Goal: Task Accomplishment & Management: Complete application form

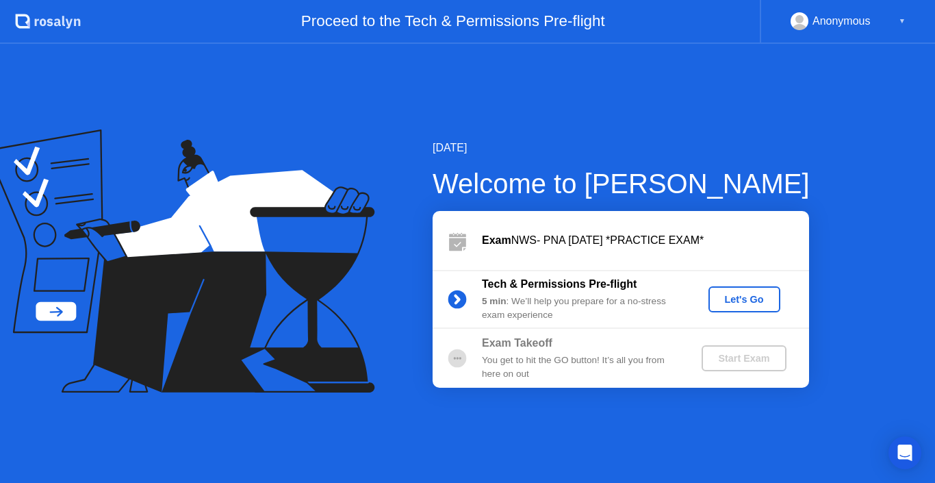
click at [736, 296] on div "Let's Go" at bounding box center [744, 299] width 61 height 11
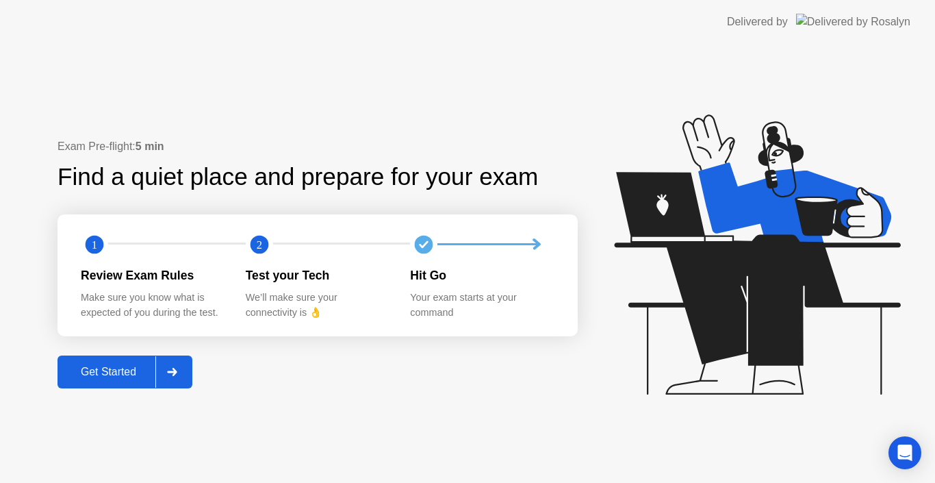
click at [107, 376] on div "Get Started" at bounding box center [109, 372] width 94 height 12
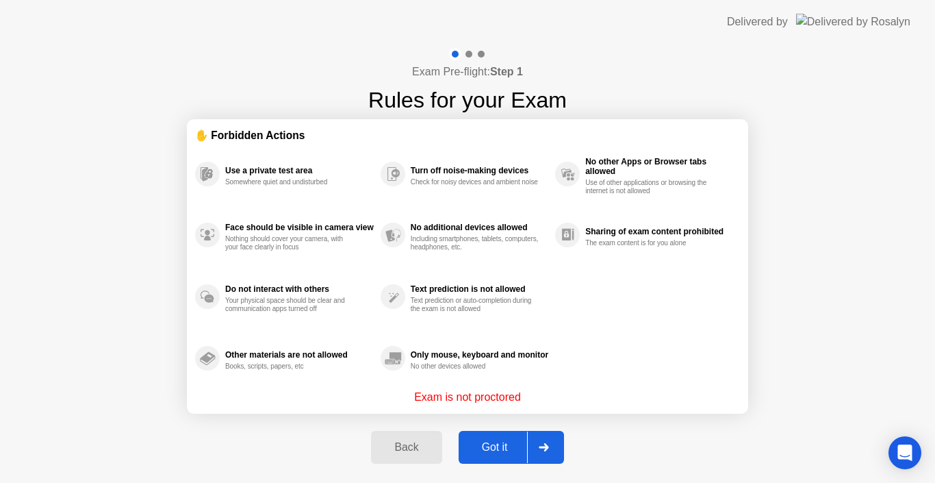
click at [499, 441] on div "Got it" at bounding box center [495, 447] width 64 height 12
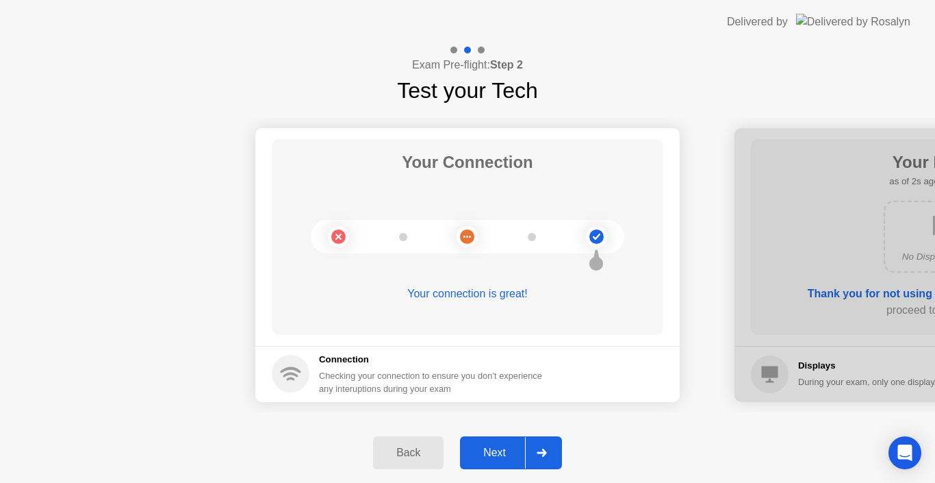
click at [499, 441] on button "Next" at bounding box center [511, 452] width 102 height 33
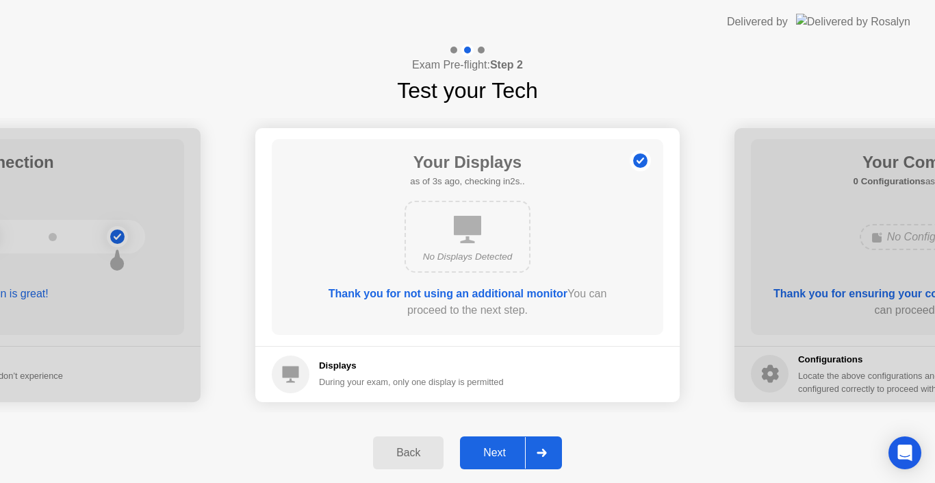
click at [499, 441] on button "Next" at bounding box center [511, 452] width 102 height 33
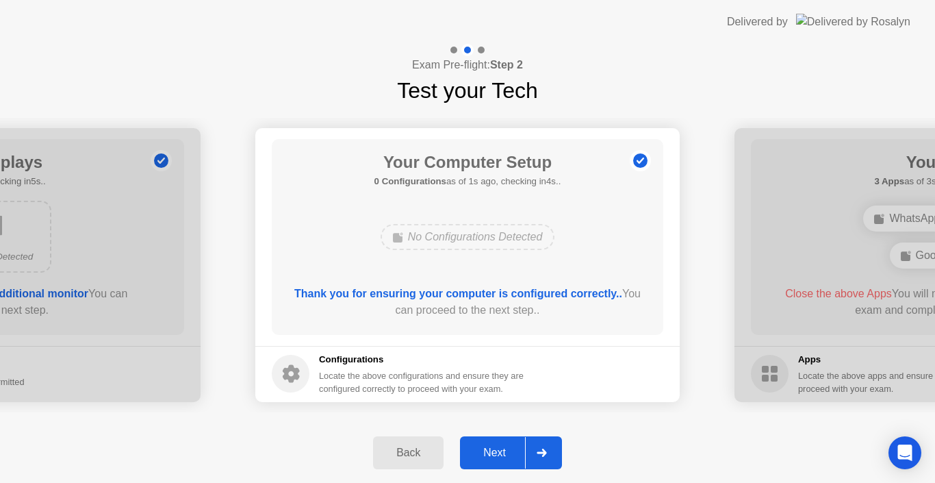
click at [499, 447] on div "Next" at bounding box center [494, 452] width 61 height 12
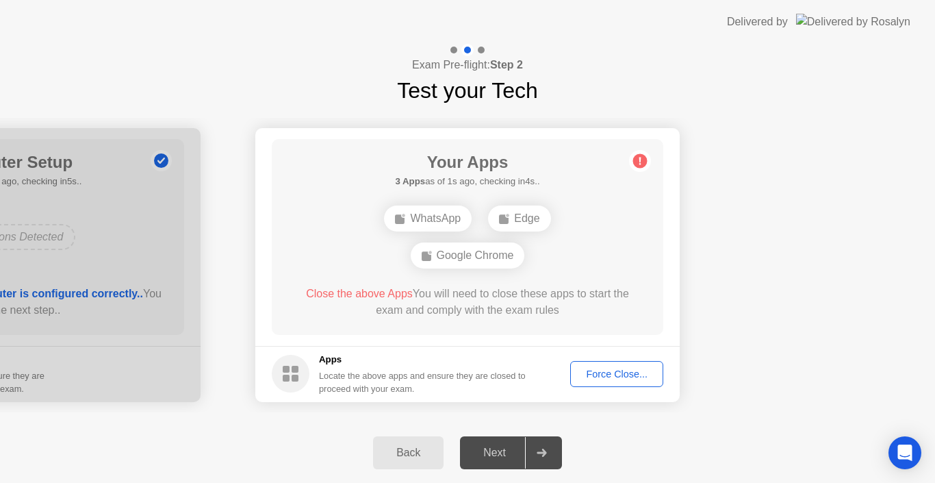
click at [499, 447] on div "Next" at bounding box center [494, 452] width 61 height 12
click at [494, 457] on div "Next" at bounding box center [494, 452] width 61 height 12
click at [631, 443] on div "Back Next" at bounding box center [467, 452] width 935 height 60
click at [633, 378] on div "Force Close..." at bounding box center [617, 373] width 84 height 11
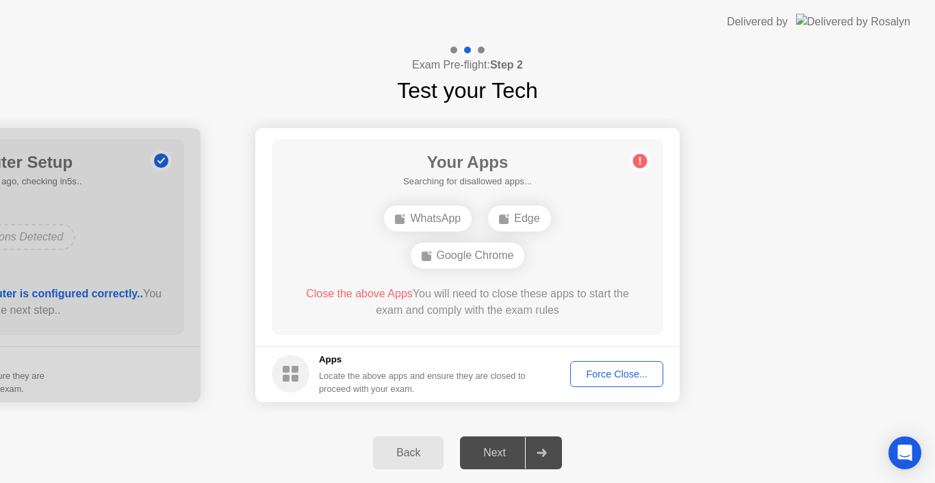
click at [496, 447] on div "Next" at bounding box center [494, 452] width 61 height 12
click at [633, 368] on div "Force Close..." at bounding box center [617, 373] width 84 height 11
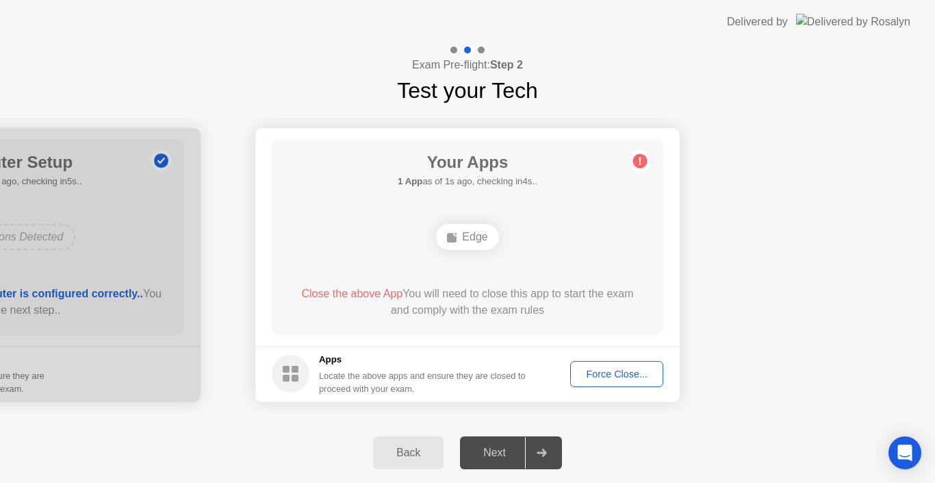
click at [602, 372] on div "Force Close..." at bounding box center [617, 373] width 84 height 11
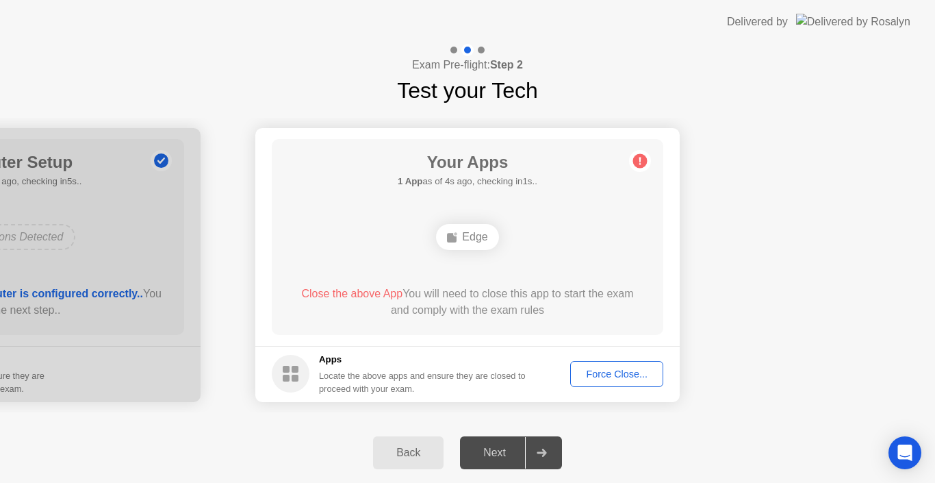
click at [494, 455] on div "Next" at bounding box center [494, 452] width 61 height 12
click at [594, 374] on div "Force Close..." at bounding box center [617, 373] width 84 height 11
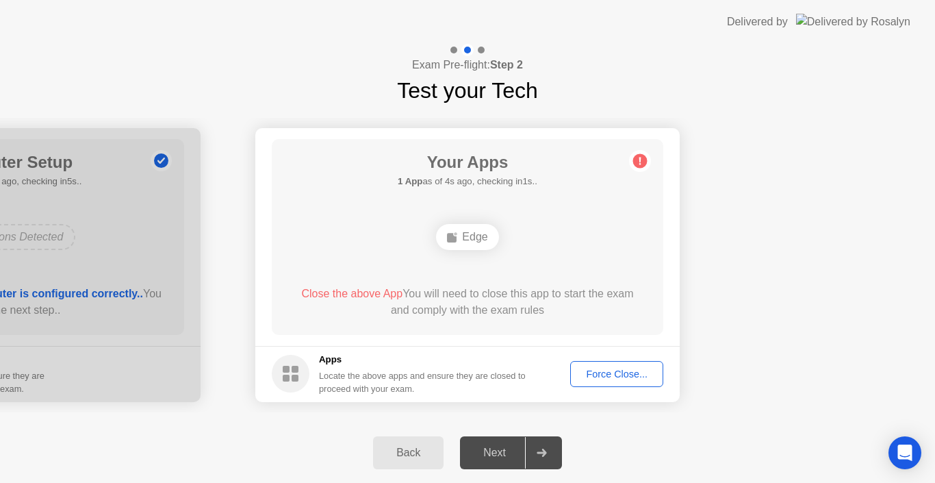
click at [622, 370] on div "Force Close..." at bounding box center [617, 373] width 84 height 11
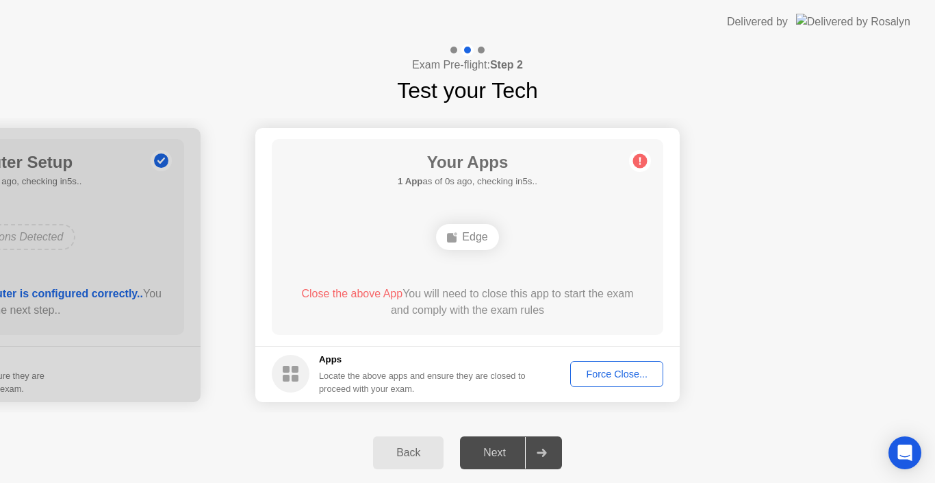
click at [487, 450] on div "Next" at bounding box center [494, 452] width 61 height 12
click at [489, 449] on div "Next" at bounding box center [494, 452] width 61 height 12
click at [618, 361] on button "Force Close..." at bounding box center [616, 374] width 93 height 26
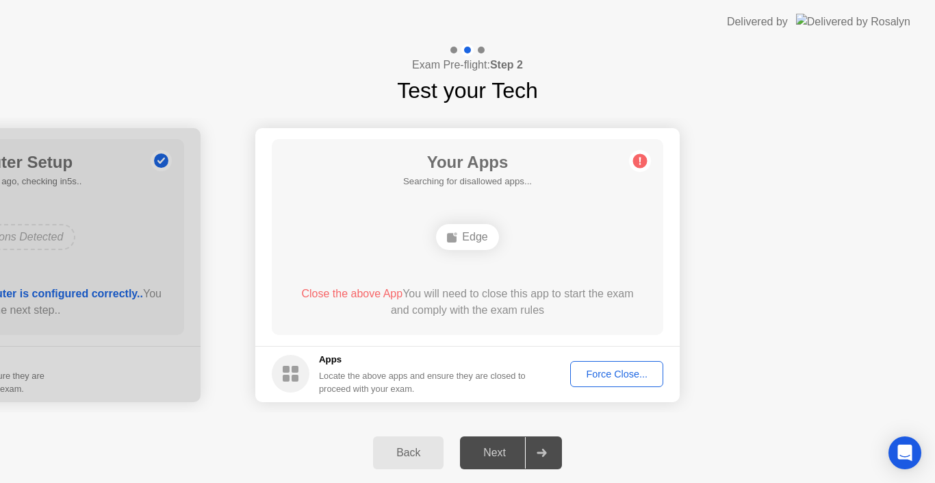
click at [497, 447] on div "Next" at bounding box center [494, 452] width 61 height 12
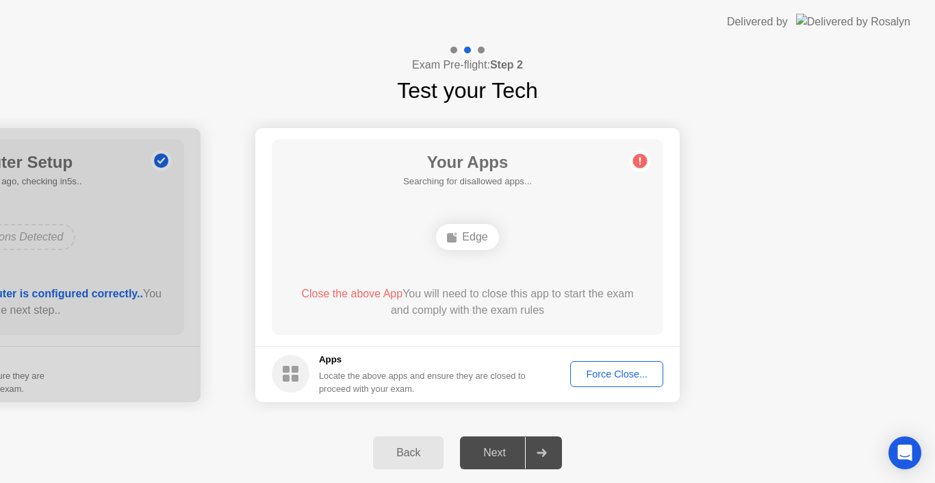
click at [496, 448] on div "Next" at bounding box center [494, 452] width 61 height 12
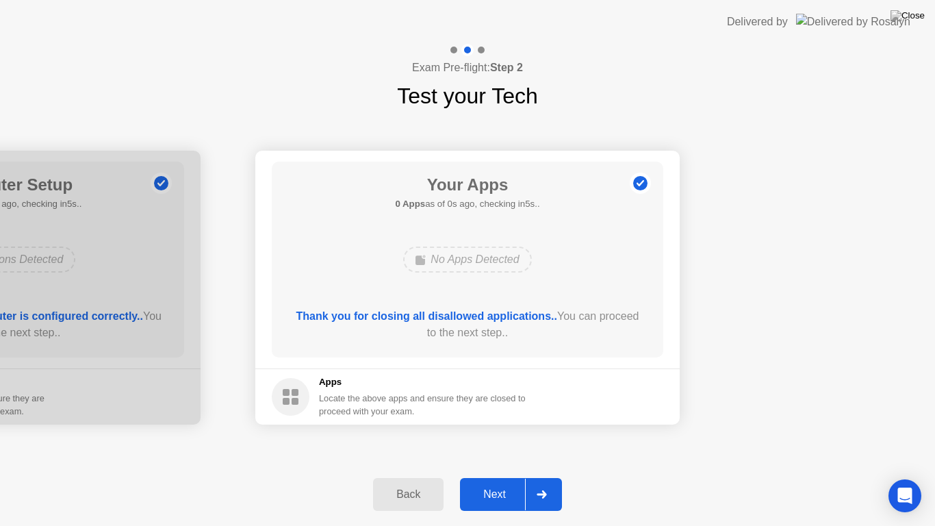
drag, startPoint x: 813, startPoint y: 360, endPoint x: 585, endPoint y: 374, distance: 227.7
click at [496, 482] on div "Next" at bounding box center [494, 494] width 61 height 12
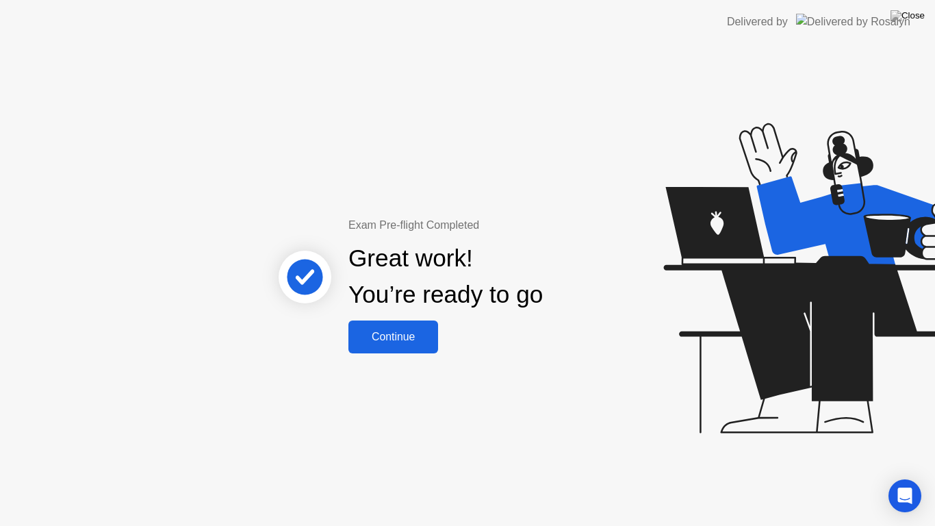
click at [410, 323] on button "Continue" at bounding box center [393, 336] width 90 height 33
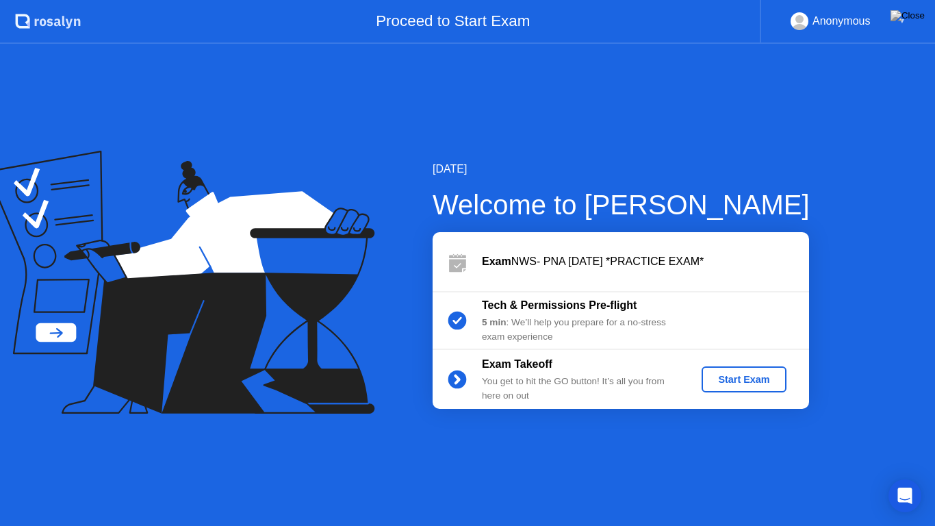
click at [745, 375] on div "Start Exam" at bounding box center [743, 379] width 73 height 11
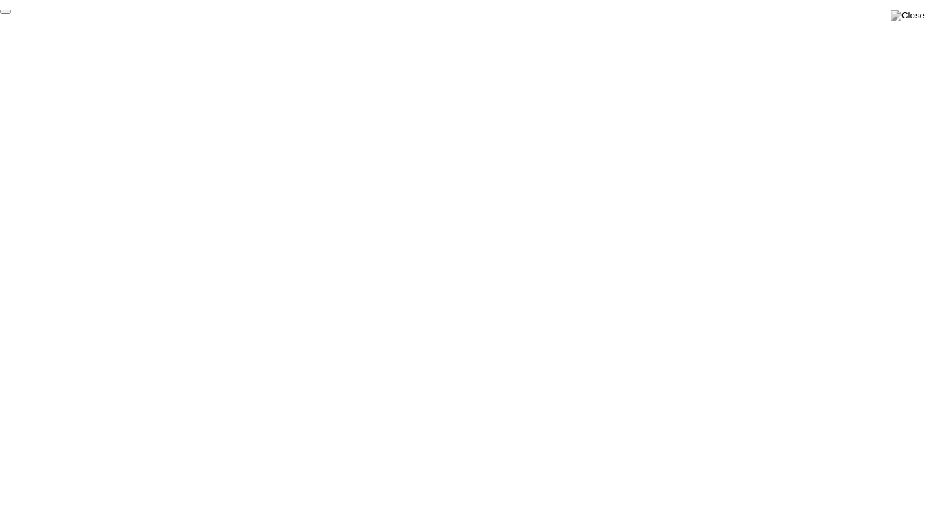
click div "End Proctoring Session"
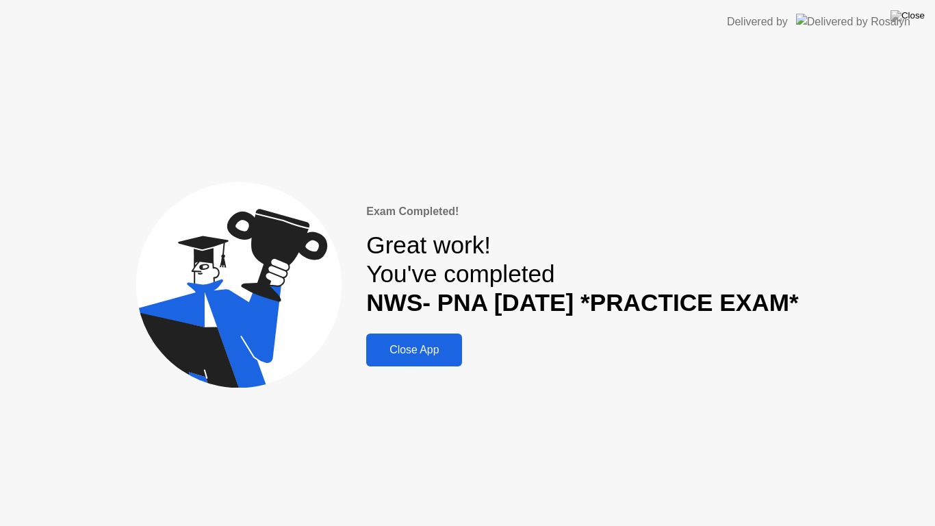
click at [417, 344] on div "Close App" at bounding box center [414, 350] width 88 height 12
